Goal: Transaction & Acquisition: Purchase product/service

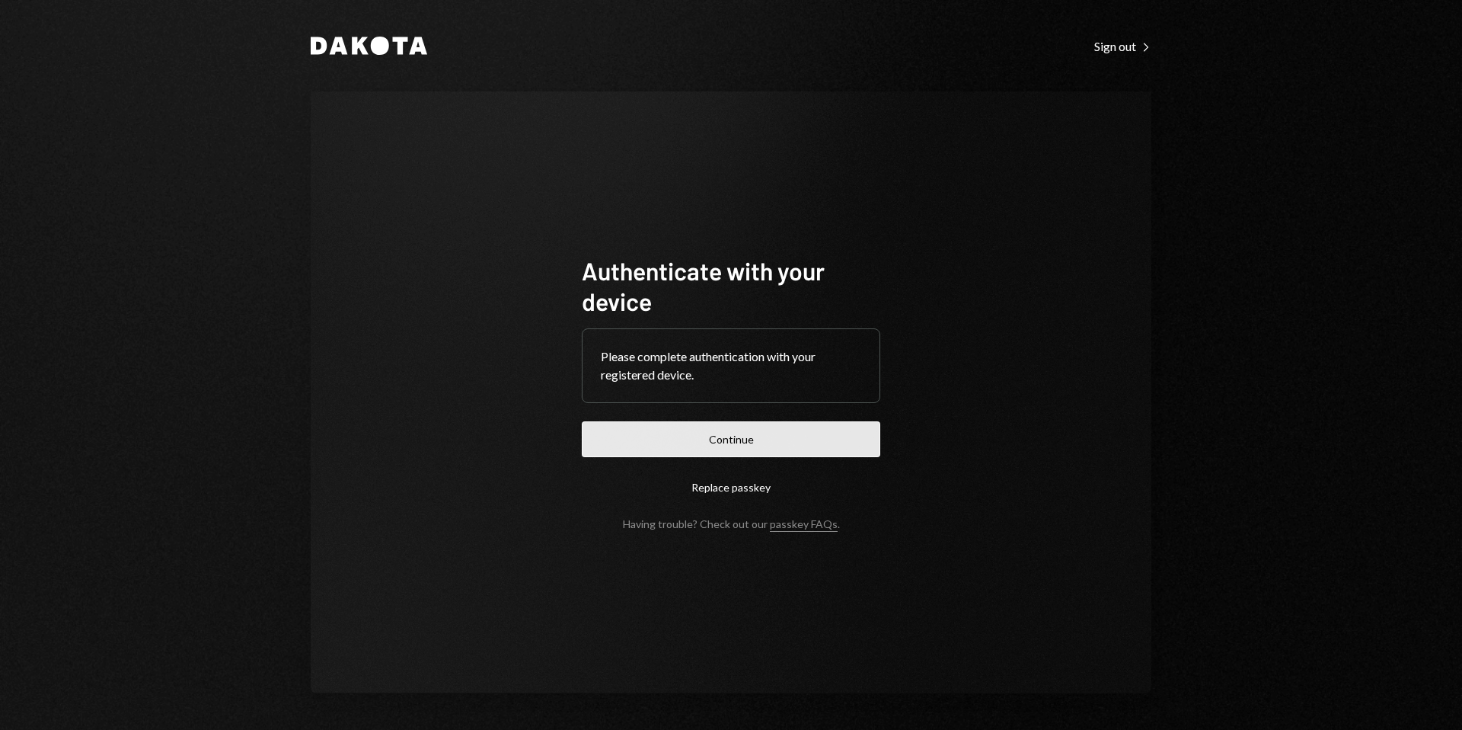
click at [745, 437] on button "Continue" at bounding box center [731, 439] width 299 height 36
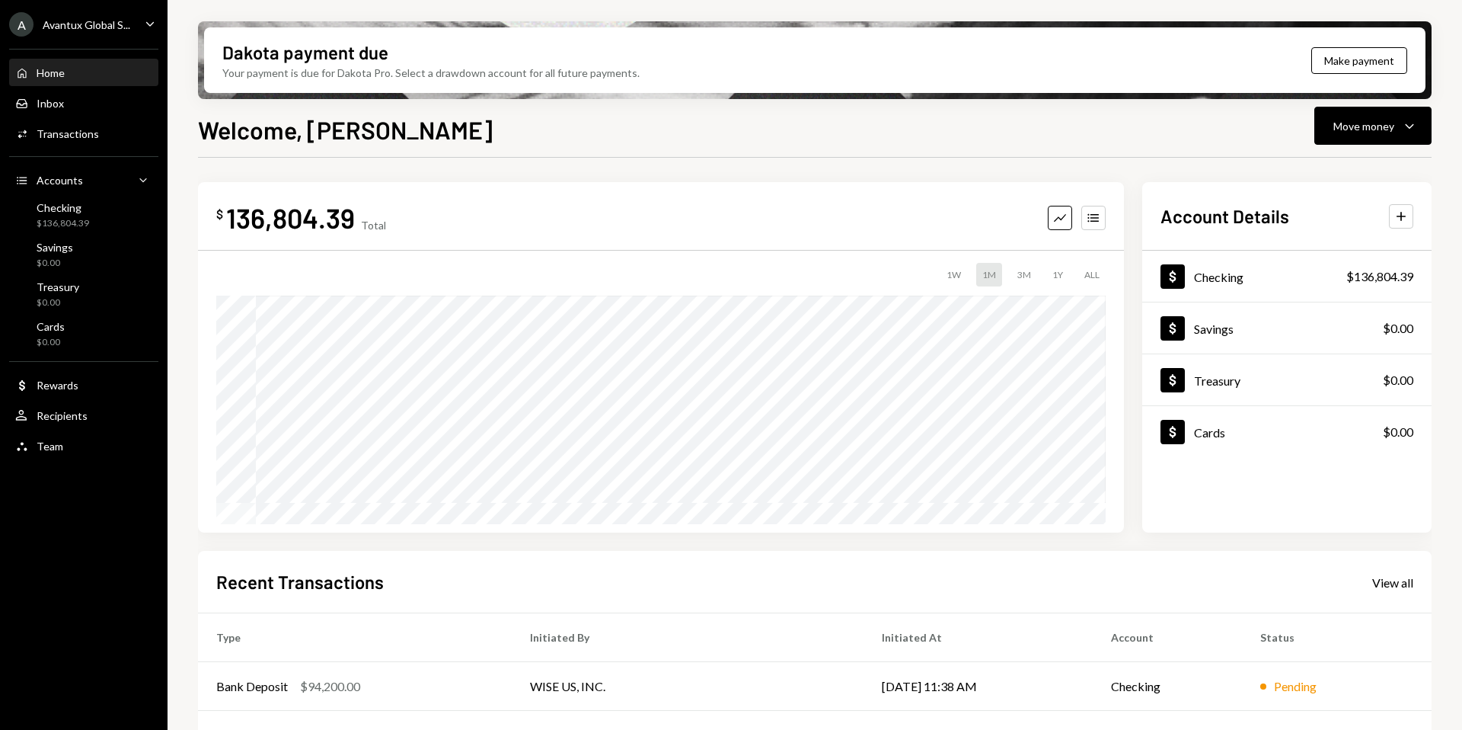
click at [71, 27] on div "Avantux Global S..." at bounding box center [87, 24] width 88 height 13
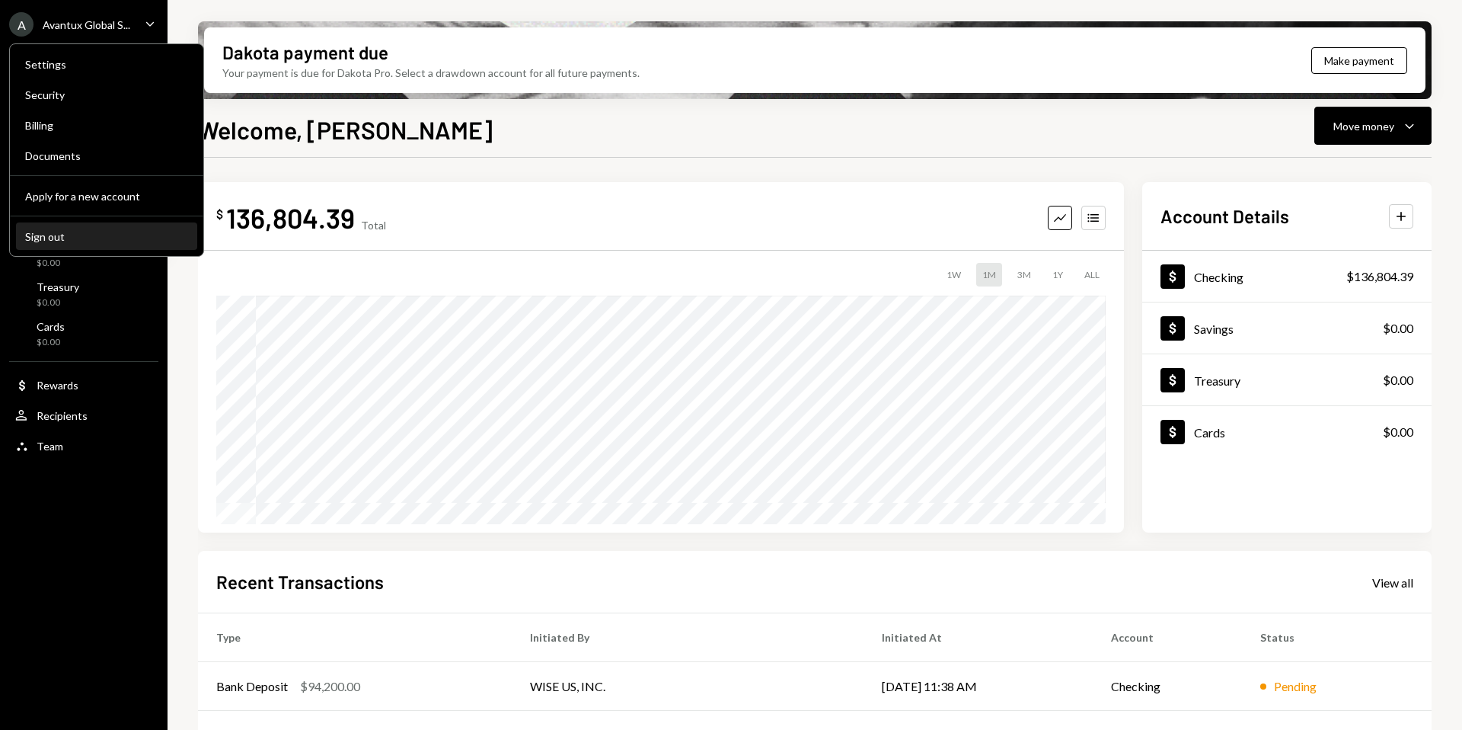
click at [64, 242] on div "Sign out" at bounding box center [106, 236] width 163 height 13
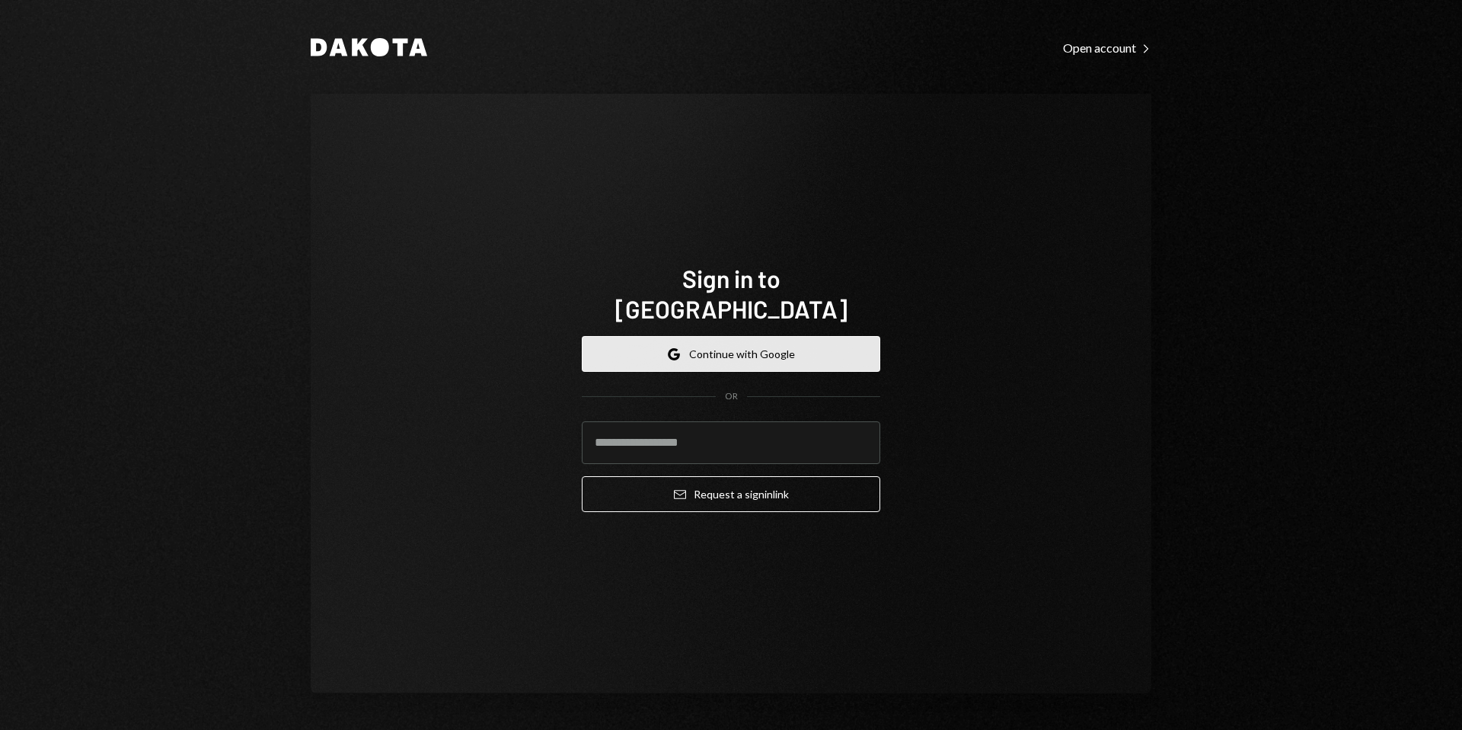
click at [756, 336] on button "Google Continue with Google" at bounding box center [731, 354] width 299 height 36
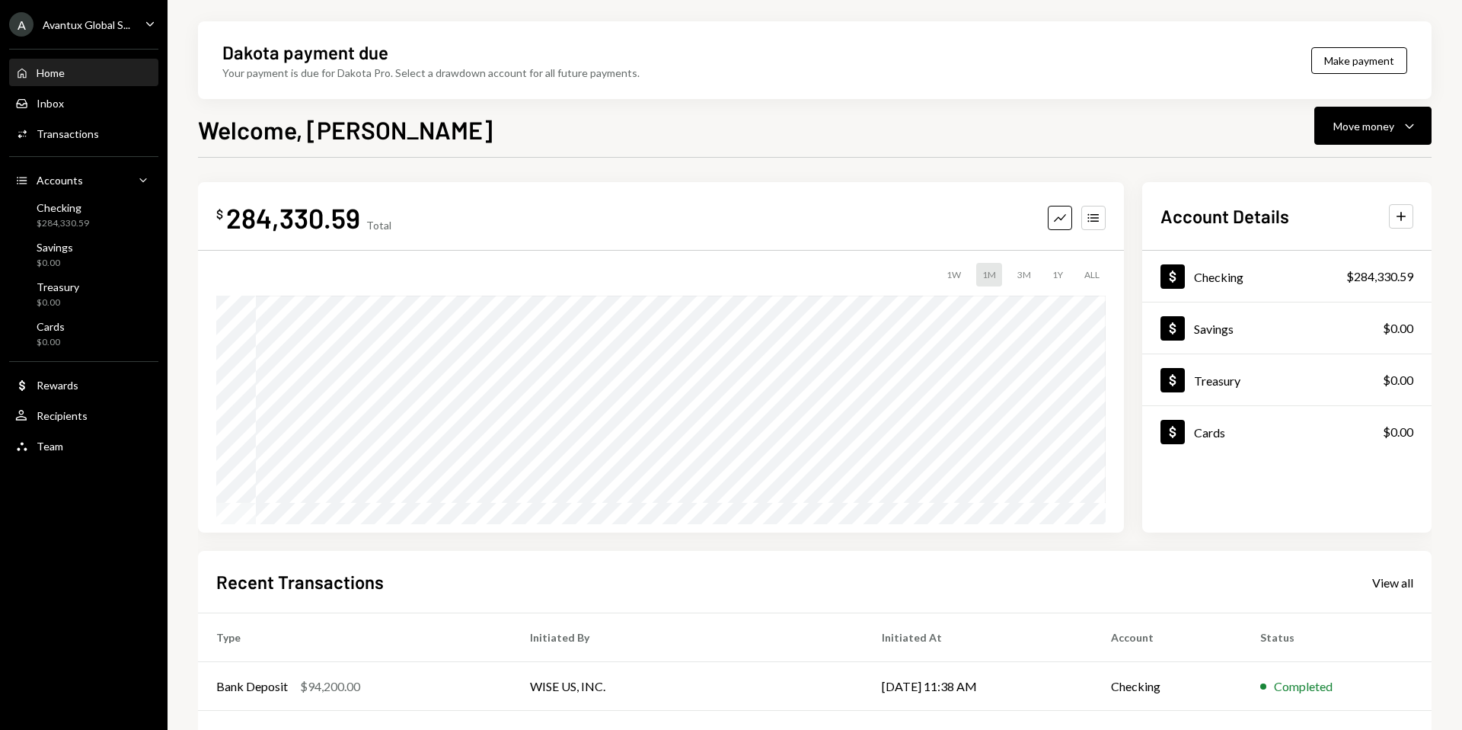
scroll to position [189, 0]
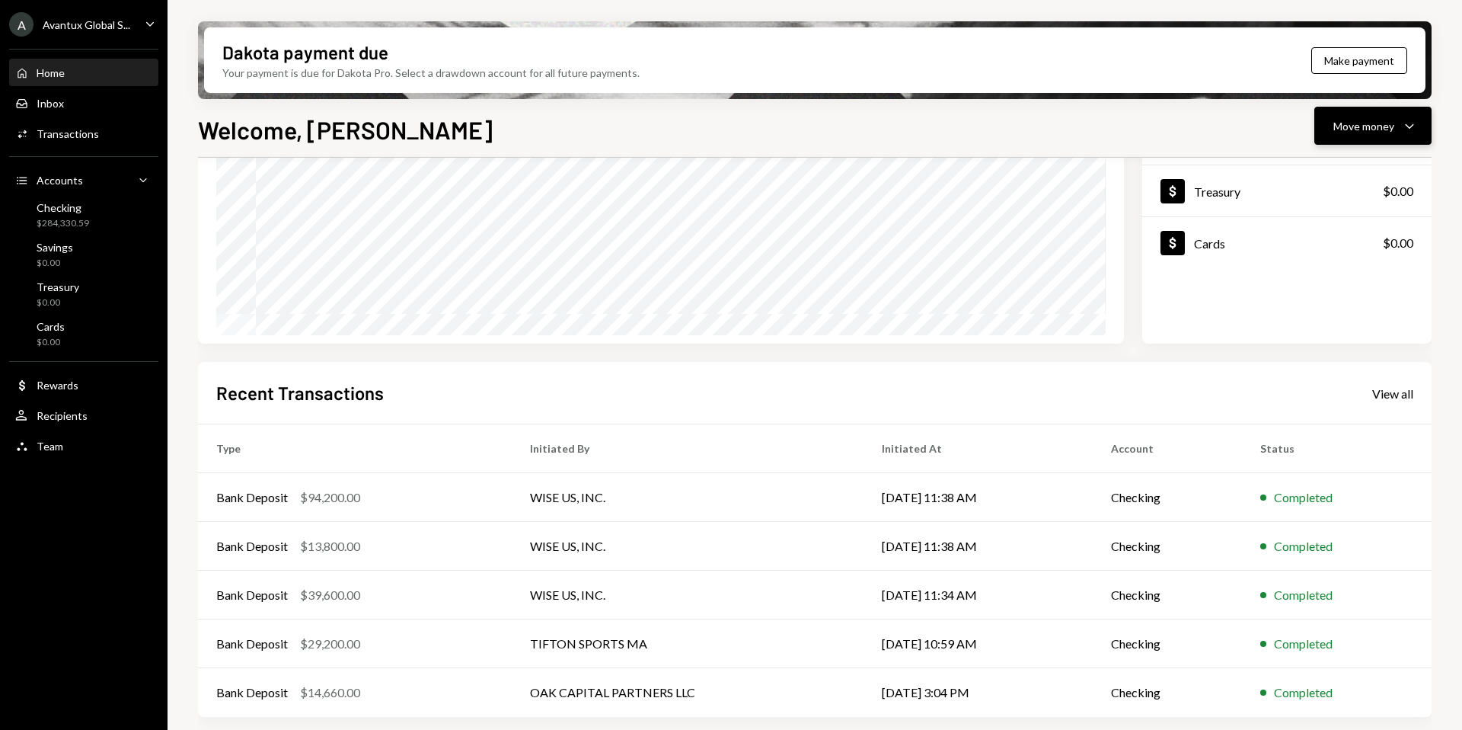
click at [1369, 138] on button "Move money Caret Down" at bounding box center [1373, 126] width 117 height 38
click at [1337, 168] on div "Send" at bounding box center [1360, 172] width 111 height 16
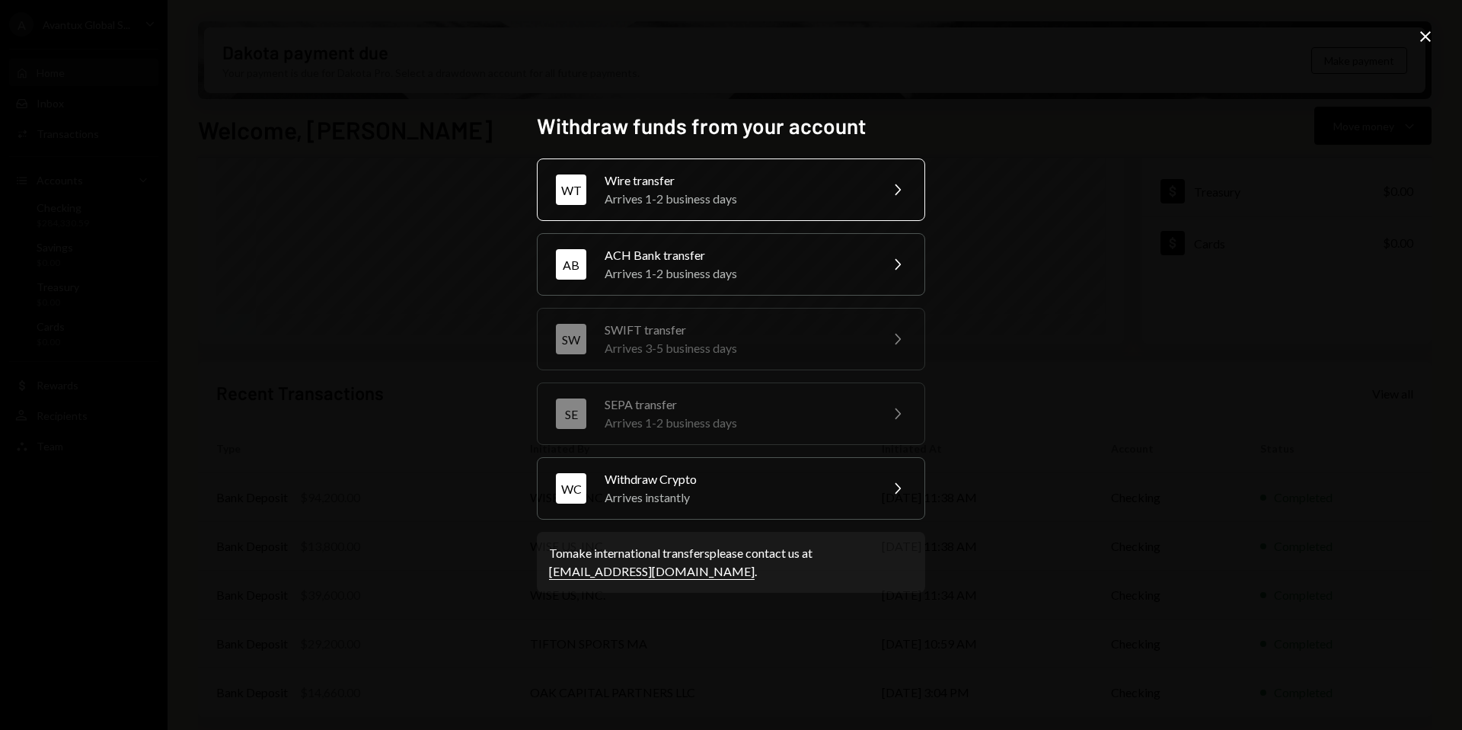
click at [713, 187] on div "Wire transfer" at bounding box center [737, 180] width 265 height 18
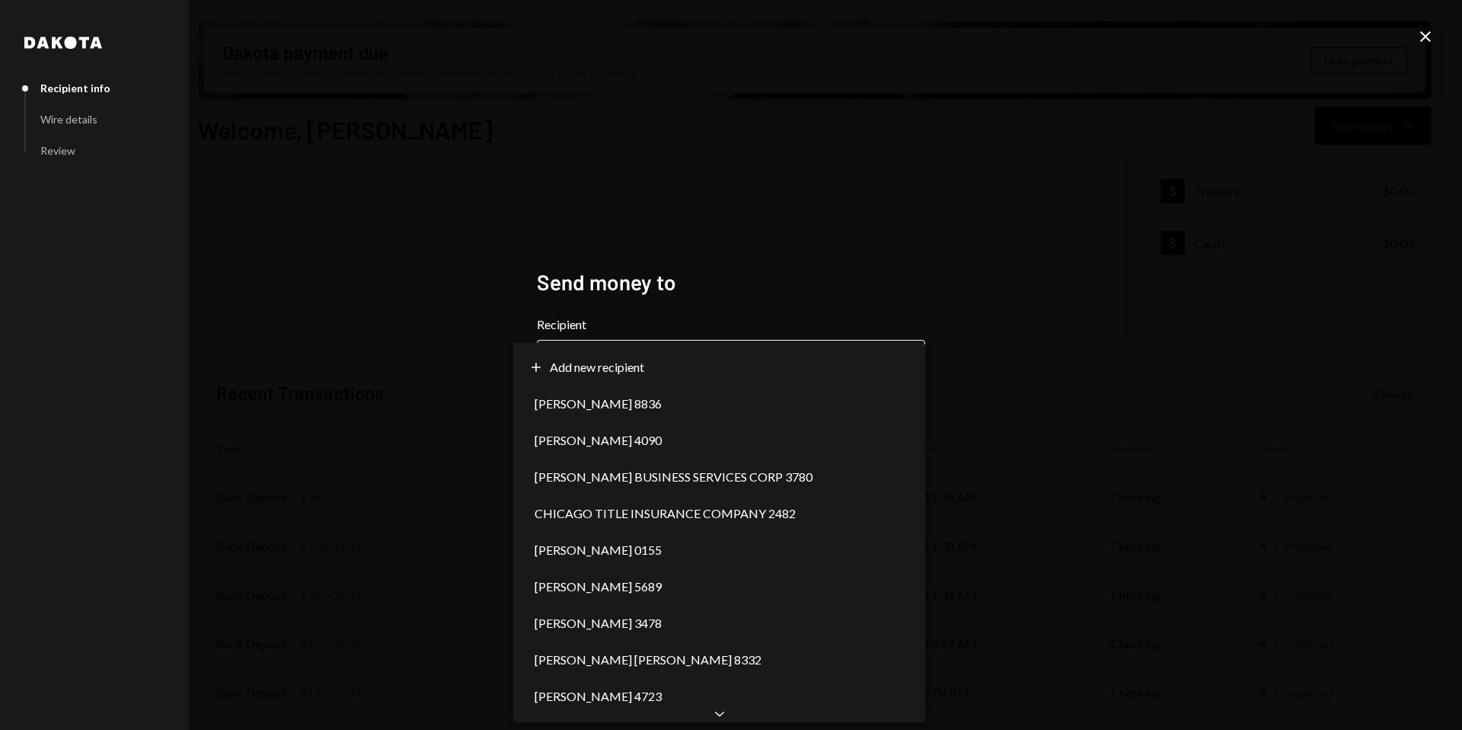
click at [688, 349] on body "A Avantux Global S... Caret Down Home Home Inbox Inbox Activities Transactions …" at bounding box center [731, 365] width 1462 height 730
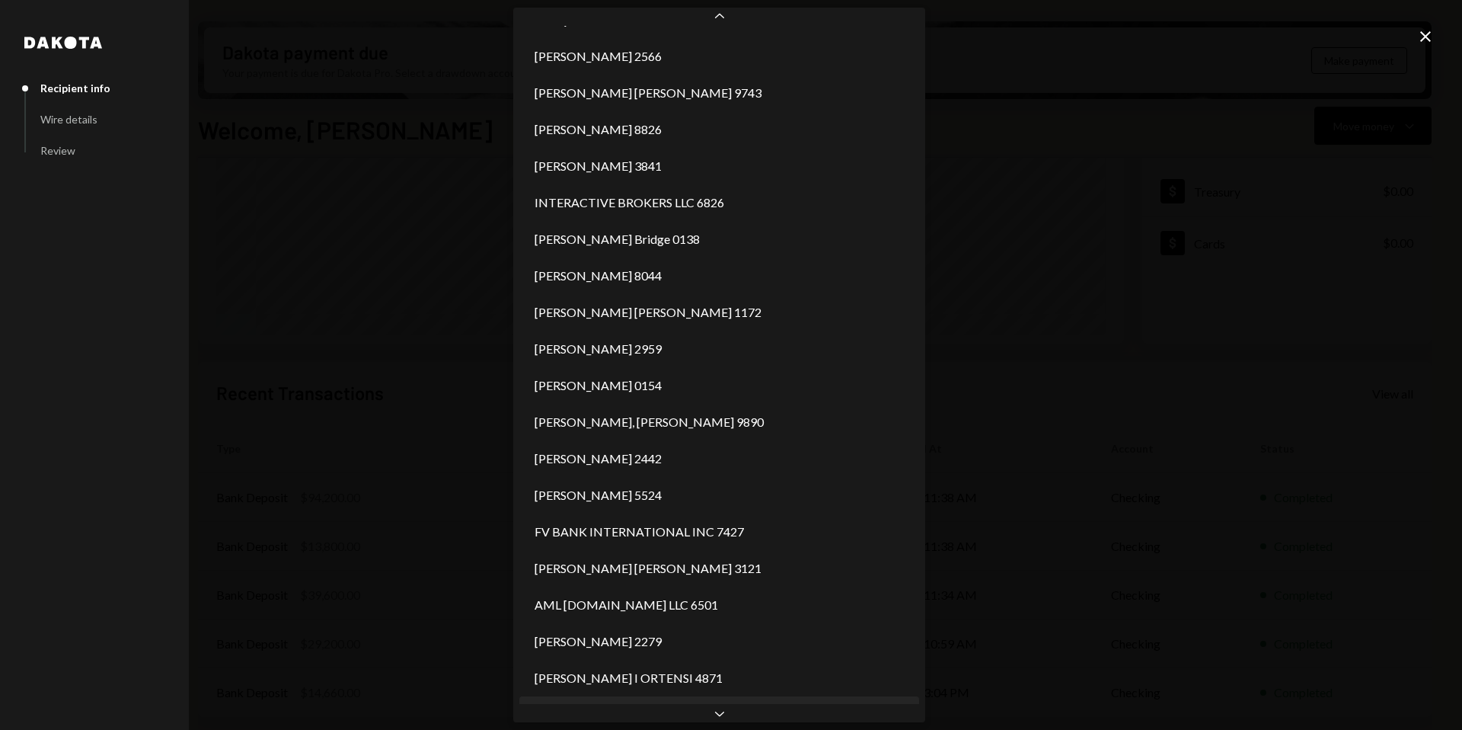
scroll to position [798, 0]
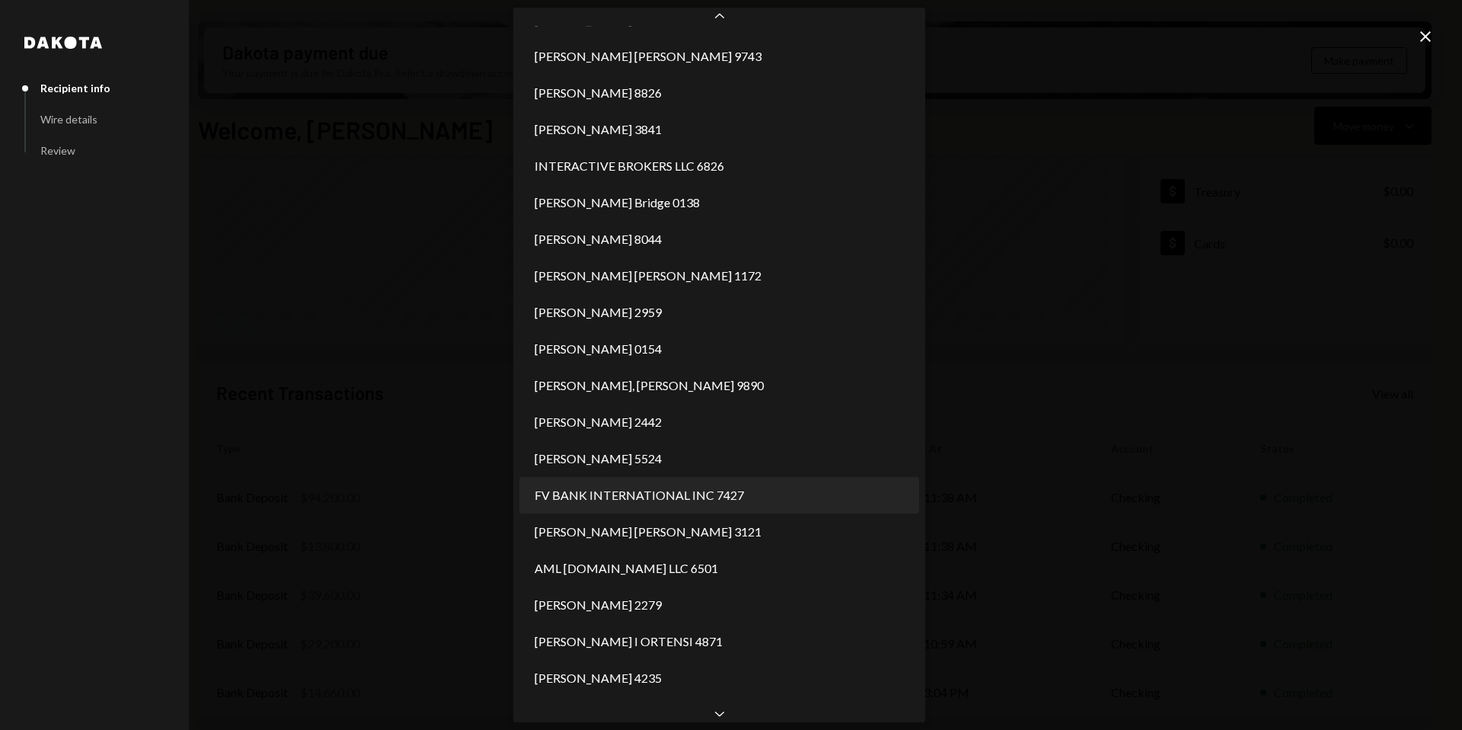
select select "**********"
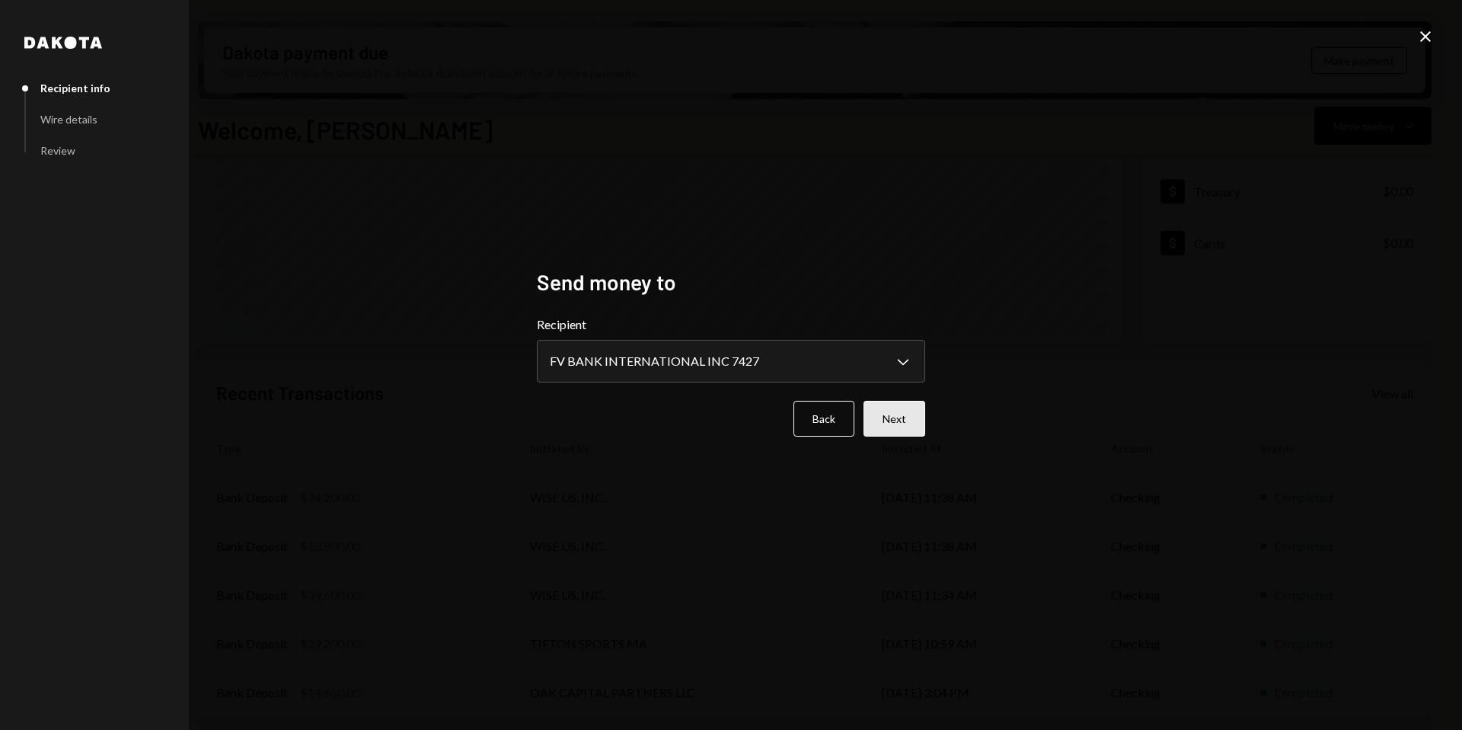
click at [893, 420] on button "Next" at bounding box center [895, 419] width 62 height 36
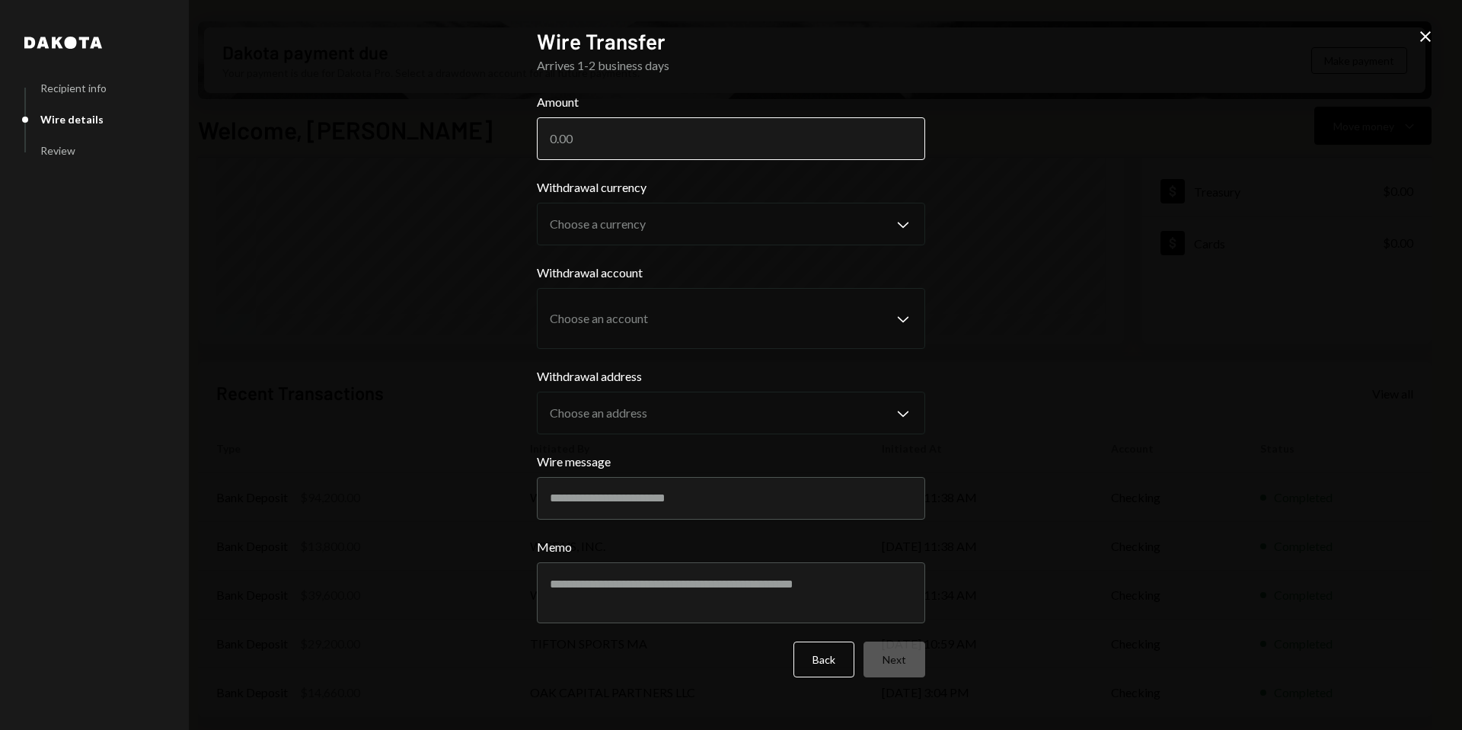
click at [685, 146] on input "Amount" at bounding box center [731, 138] width 388 height 43
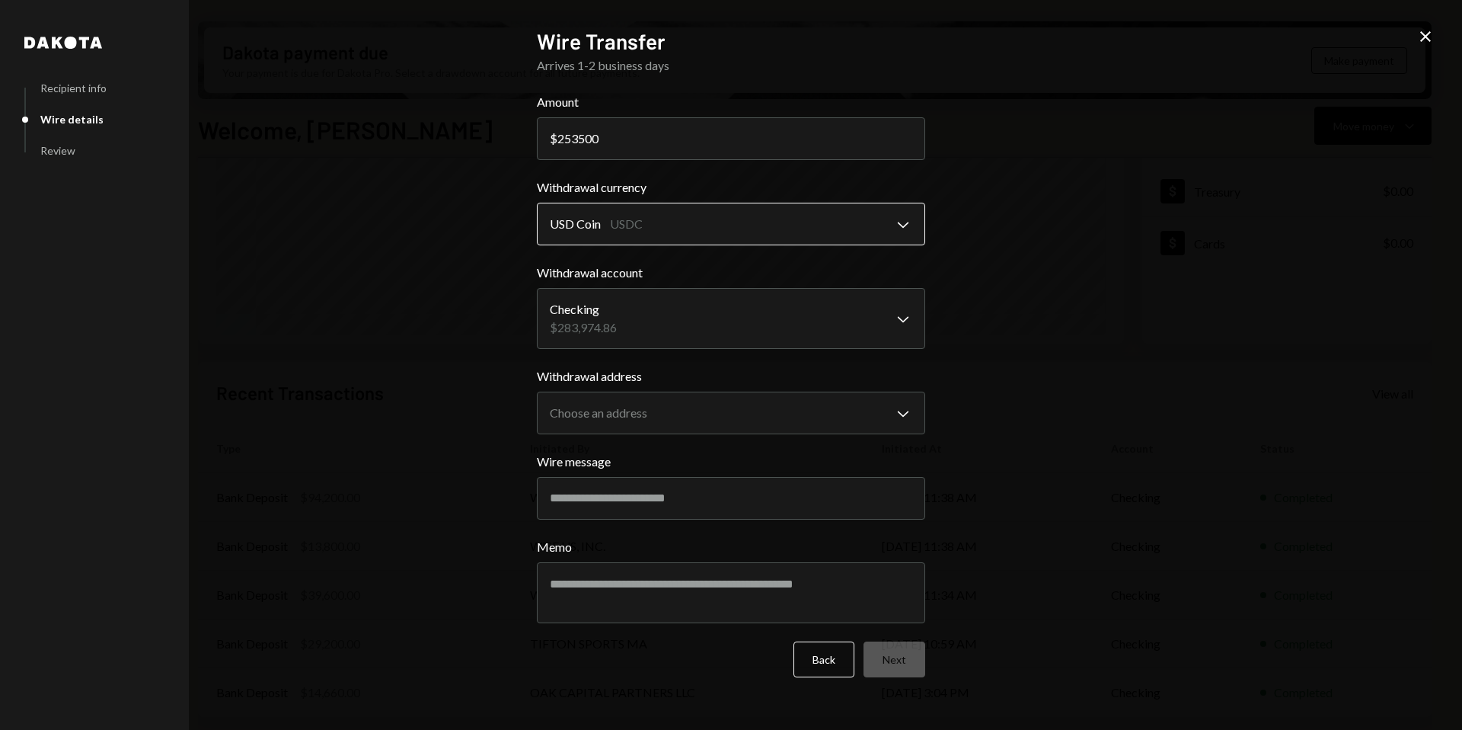
type input "253500"
click at [785, 214] on body "A Avantux Global S... Caret Down Home Home Inbox Inbox Activities Transactions …" at bounding box center [731, 365] width 1462 height 730
click at [780, 315] on body "A Avantux Global S... Caret Down Home Home Inbox Inbox Activities Transactions …" at bounding box center [731, 365] width 1462 height 730
click at [785, 411] on body "A Avantux Global S... Caret Down Home Home Inbox Inbox Activities Transactions …" at bounding box center [731, 365] width 1462 height 730
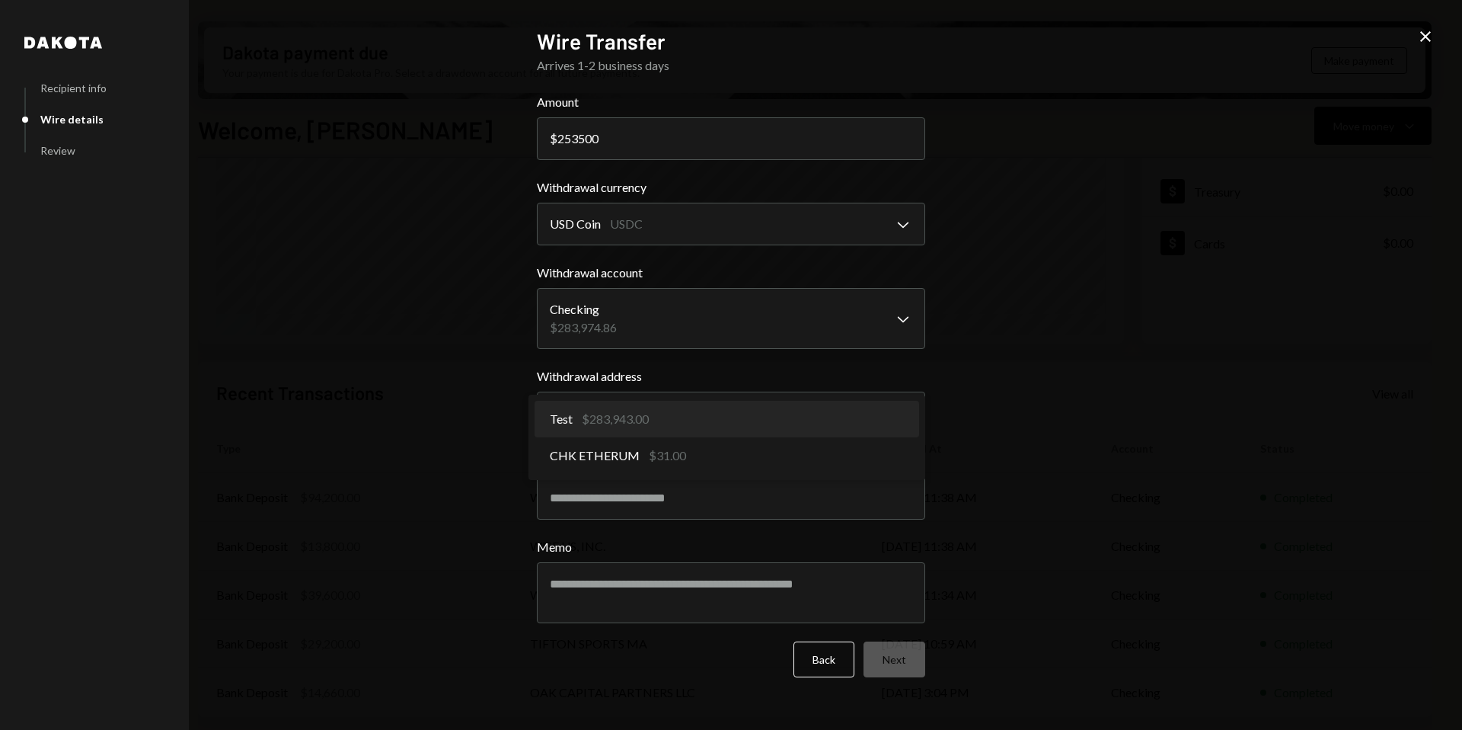
select select "**********"
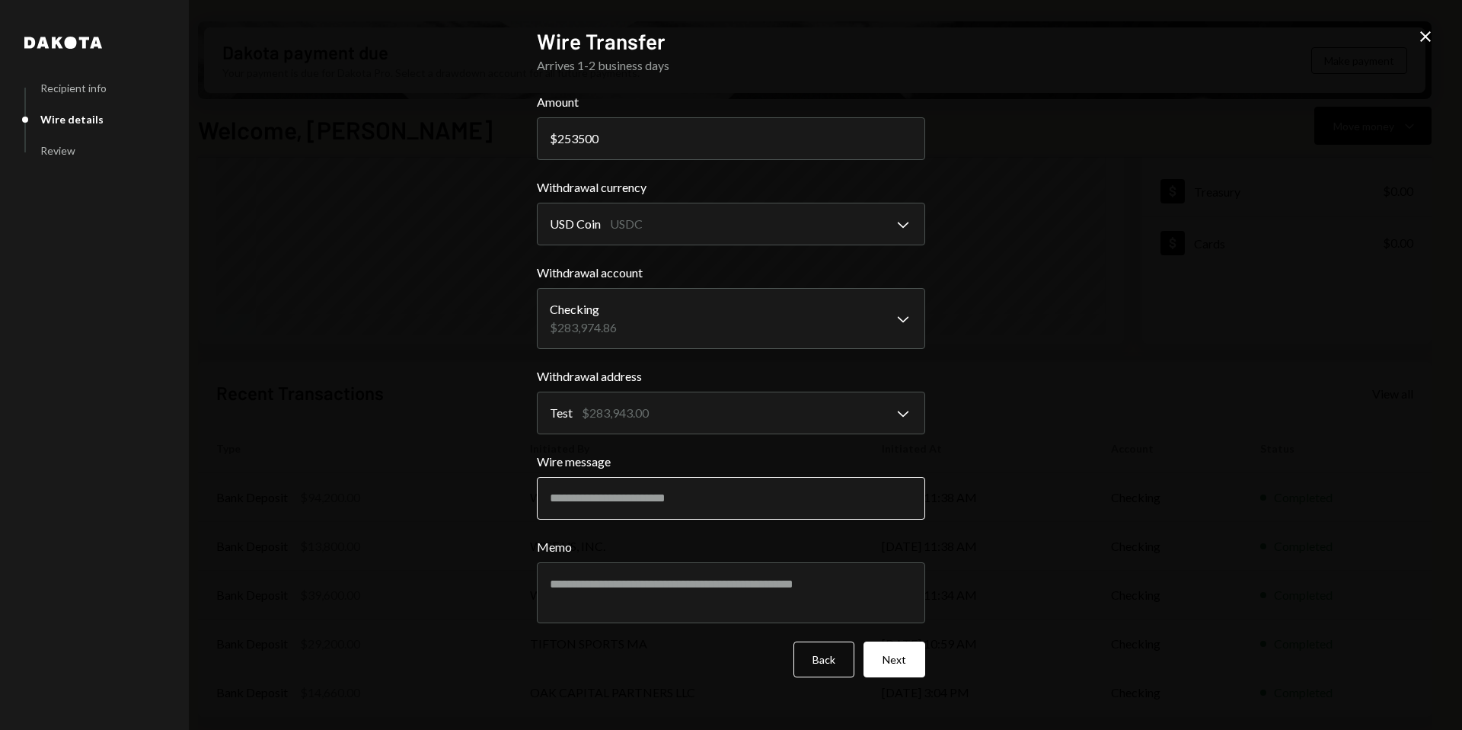
click at [740, 514] on input "Wire message" at bounding box center [731, 498] width 388 height 43
paste input "**********"
type input "**********"
click at [907, 657] on button "Next" at bounding box center [895, 659] width 62 height 36
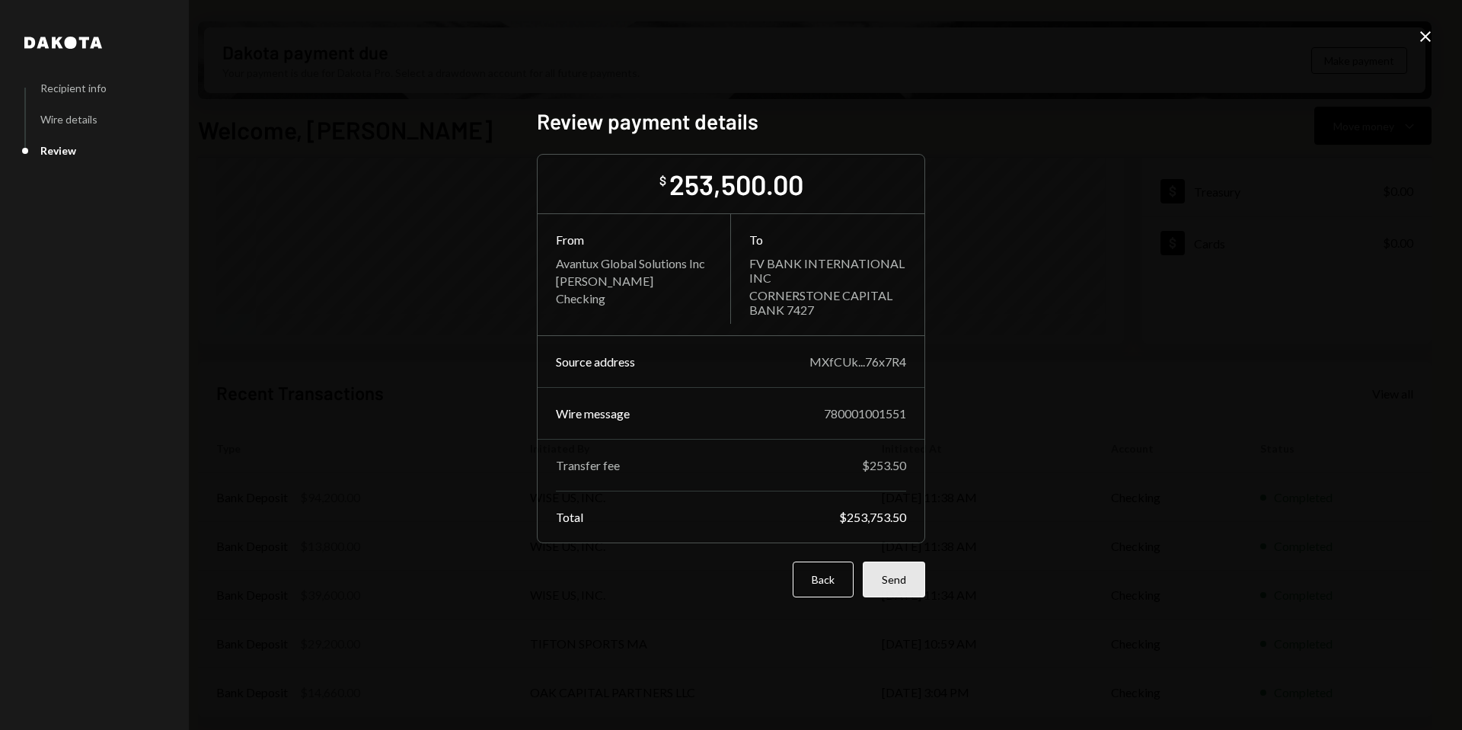
click at [902, 578] on button "Send" at bounding box center [894, 579] width 62 height 36
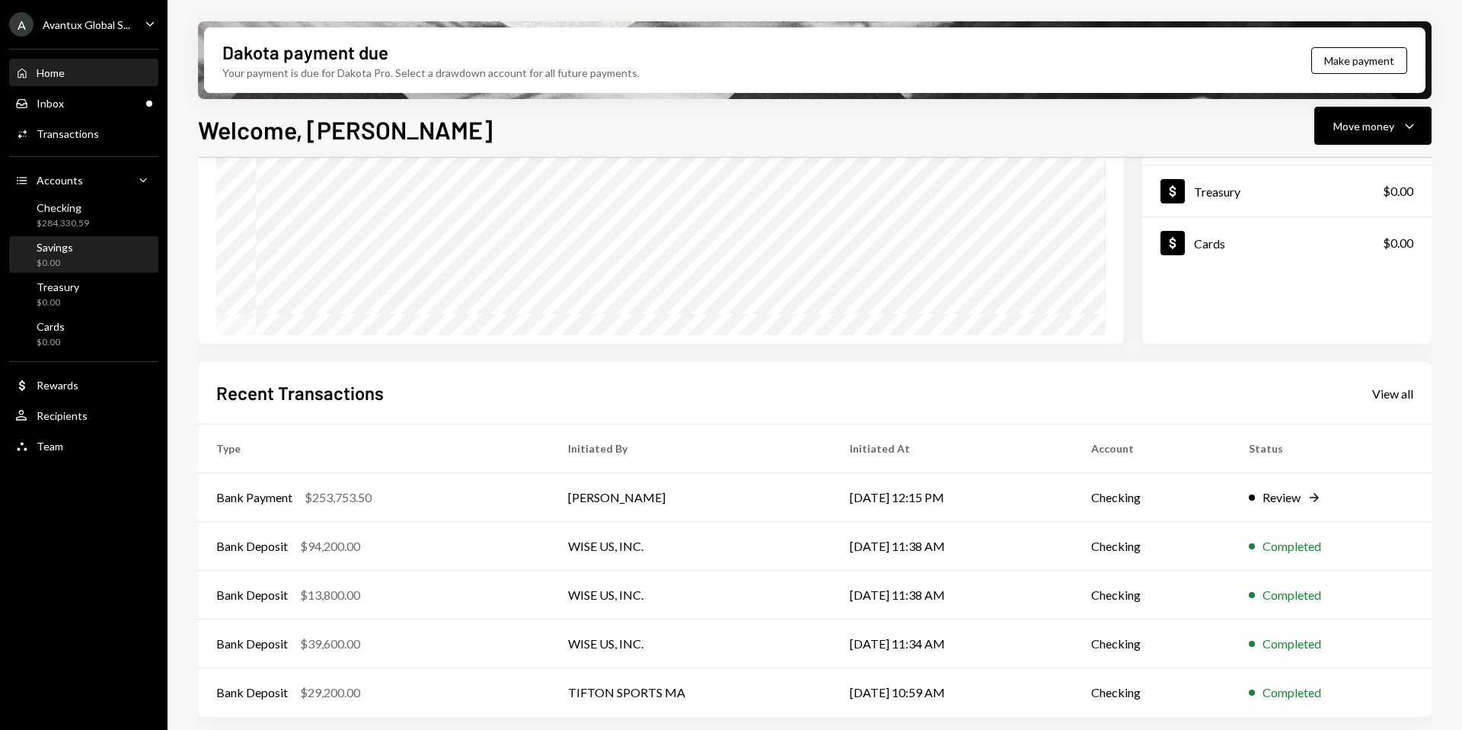
click at [35, 241] on div "Savings $0.00" at bounding box center [44, 255] width 58 height 29
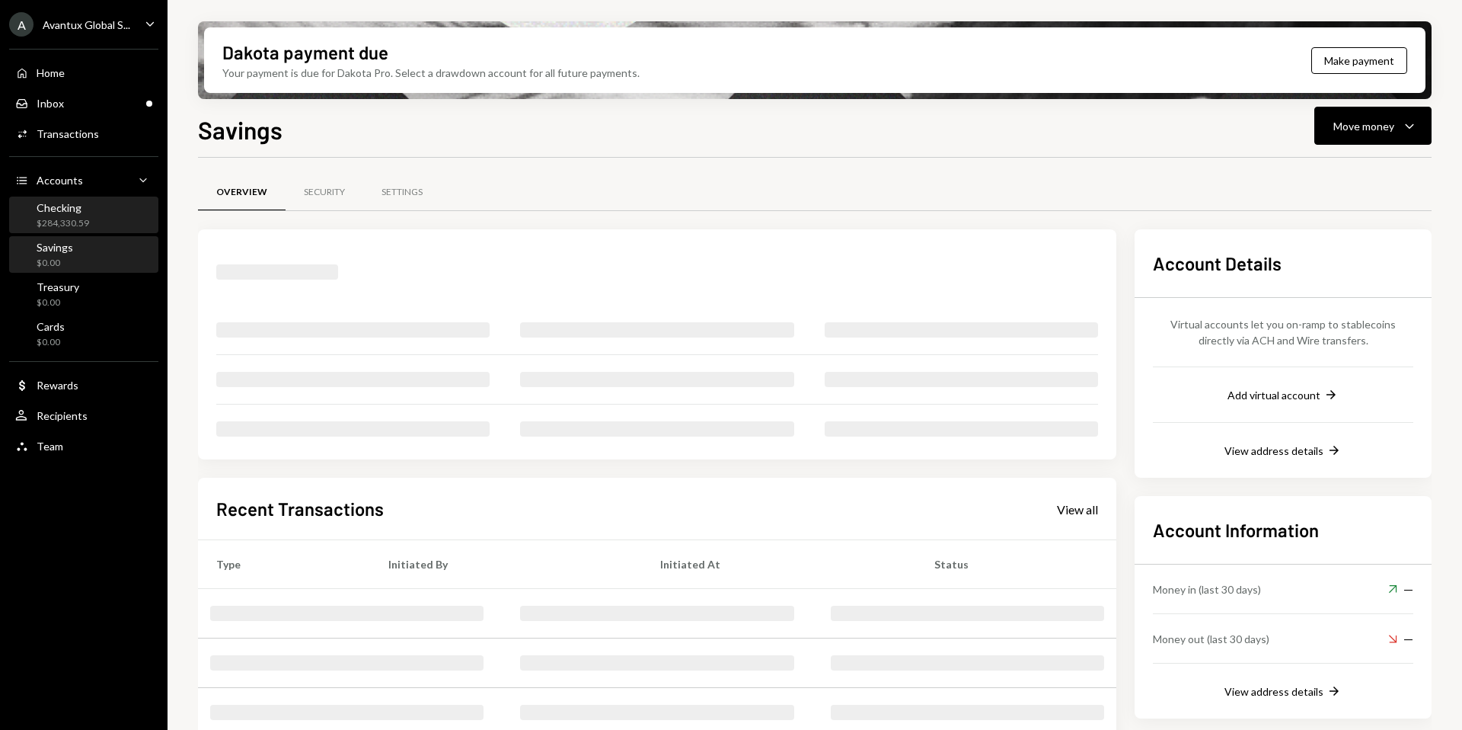
click at [45, 228] on div "$284,330.59" at bounding box center [63, 223] width 53 height 13
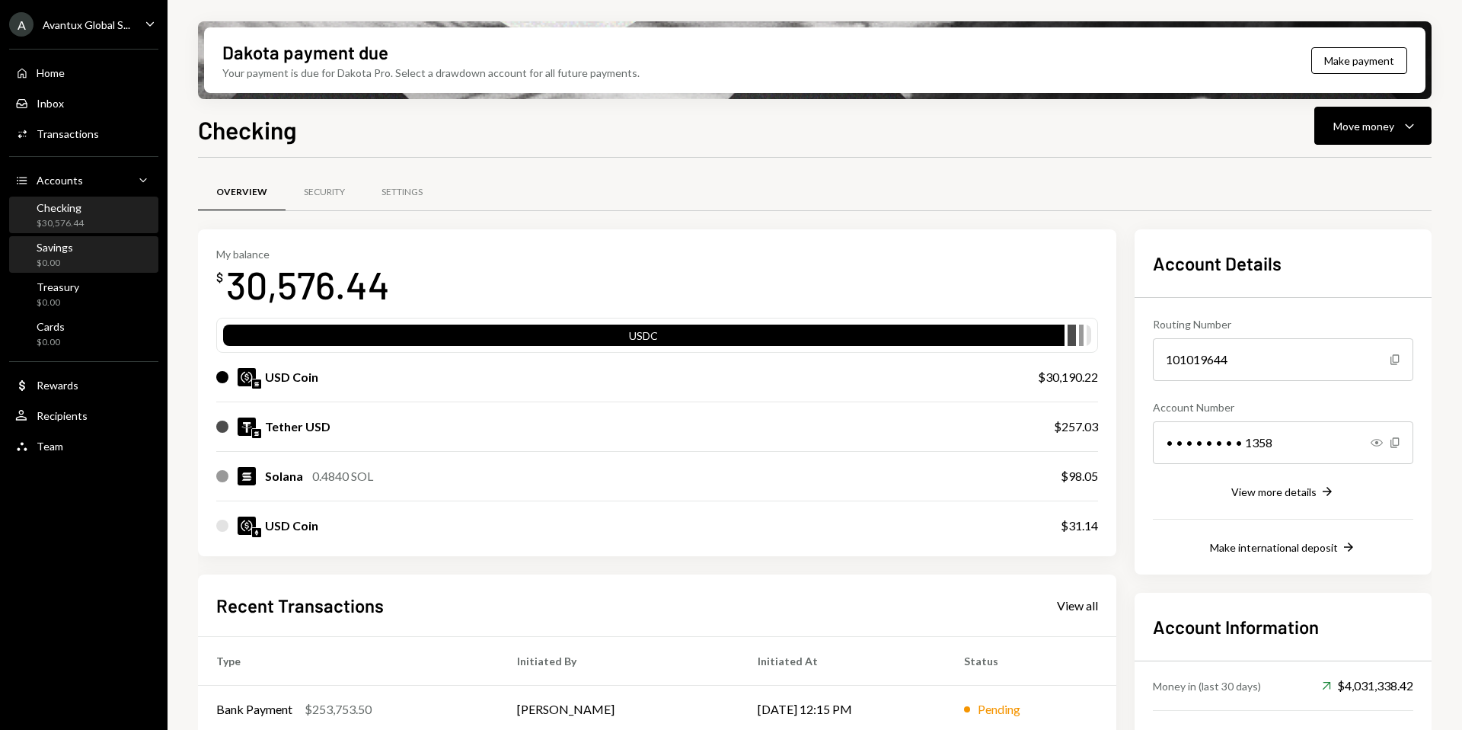
click at [70, 257] on div "$0.00" at bounding box center [55, 263] width 37 height 13
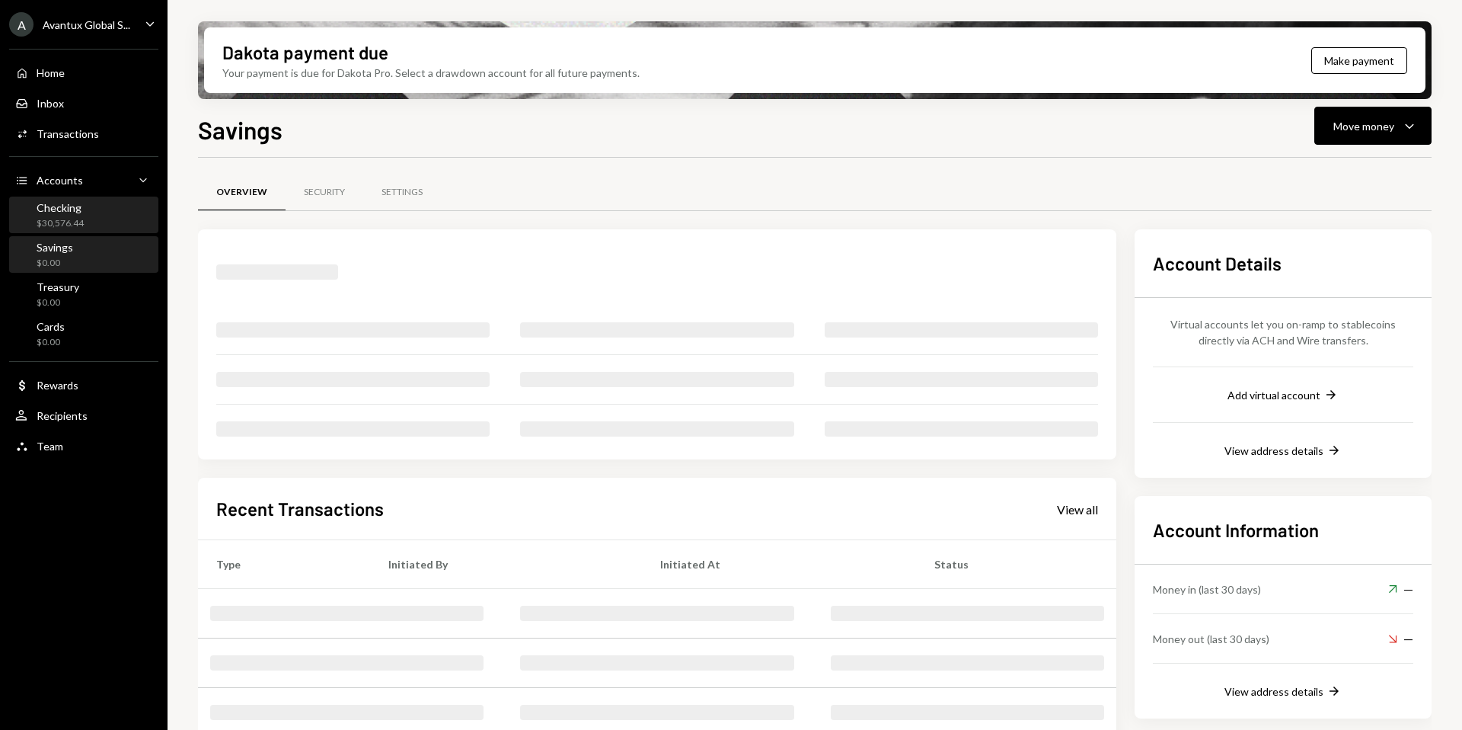
click at [70, 214] on div "Checking $30,576.44" at bounding box center [60, 215] width 47 height 29
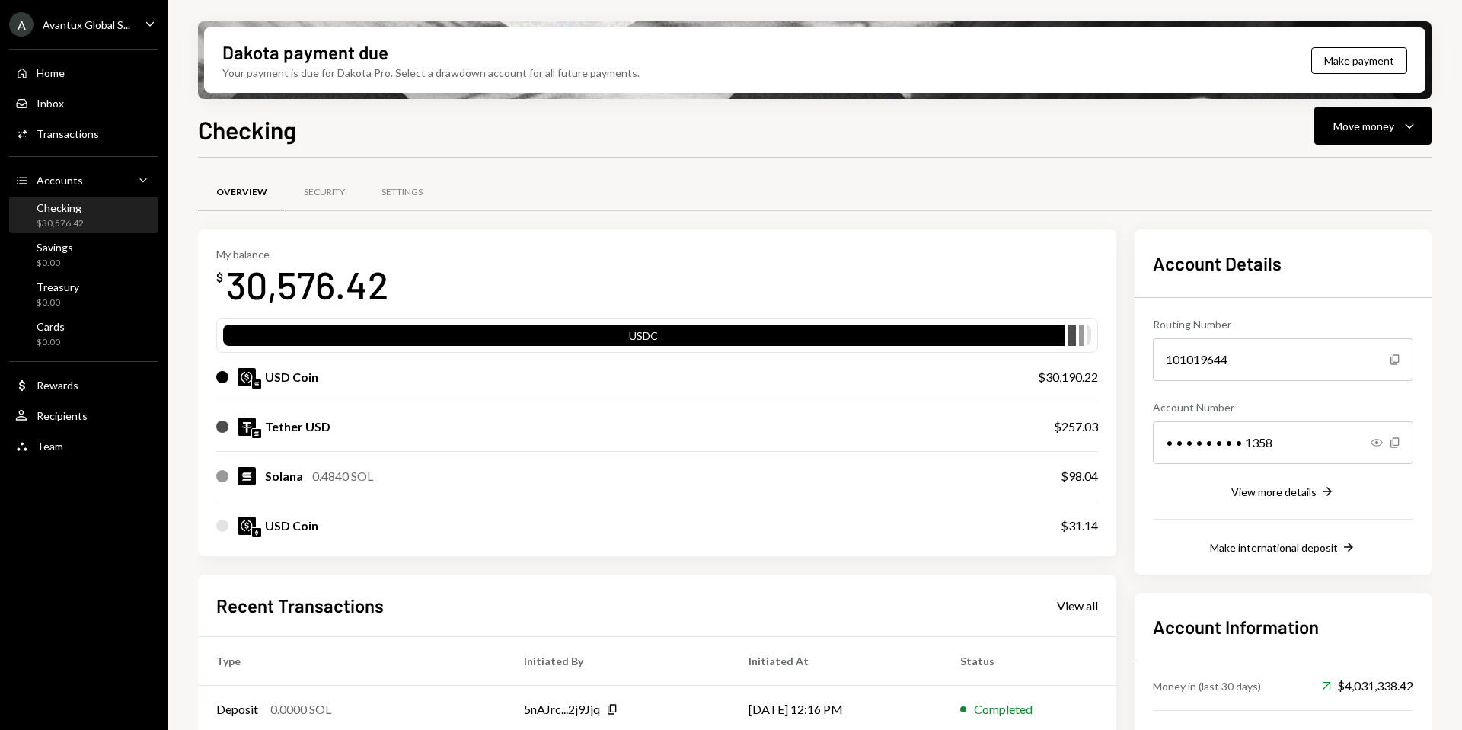
click at [85, 27] on div "Avantux Global S..." at bounding box center [87, 24] width 88 height 13
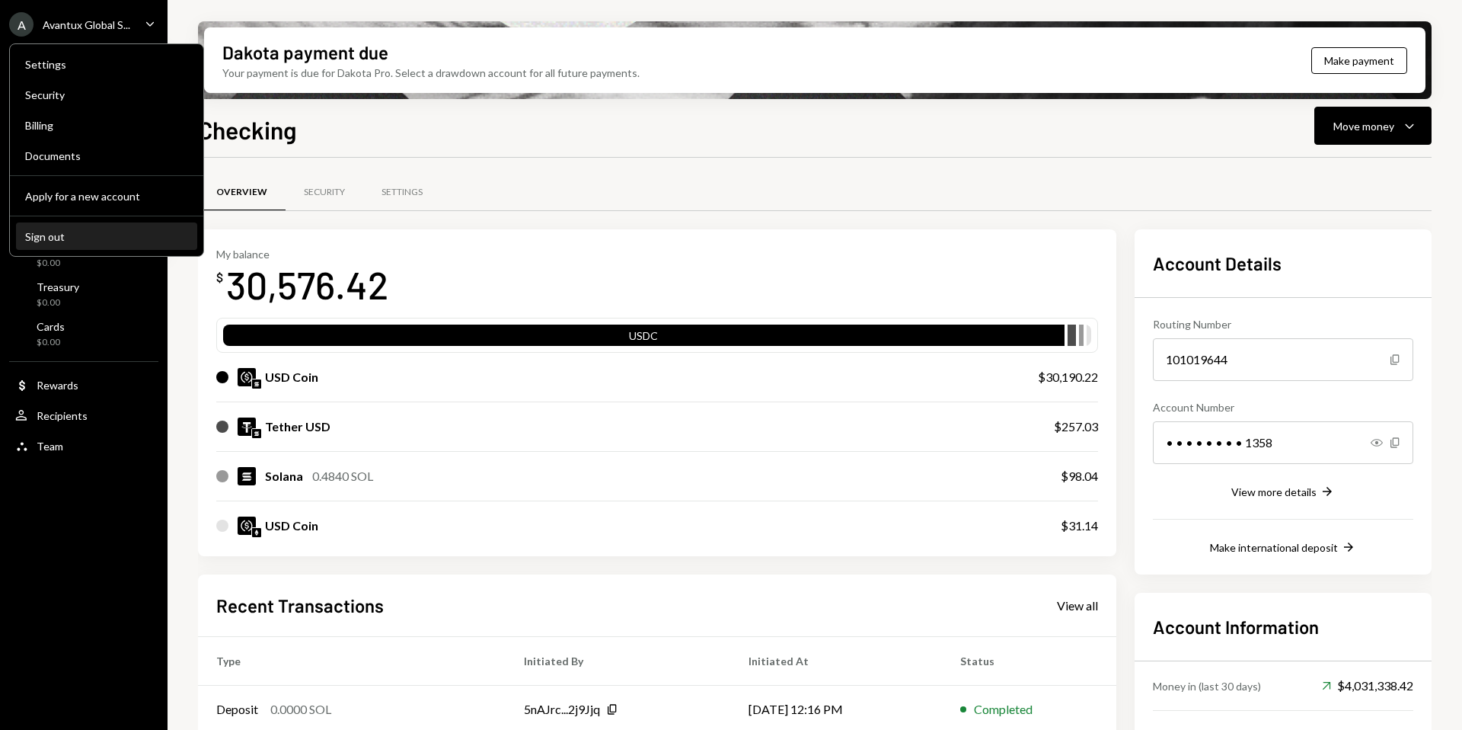
click at [81, 241] on div "Sign out" at bounding box center [106, 236] width 163 height 13
